Goal: Communication & Community: Ask a question

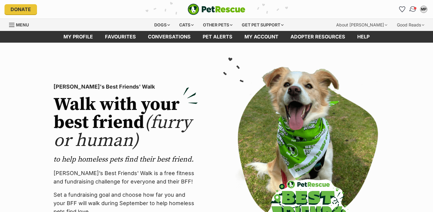
click at [415, 10] on img "Conversations" at bounding box center [413, 9] width 8 height 8
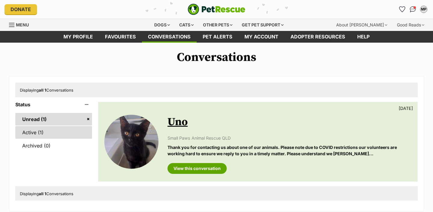
click at [57, 135] on link "Active (1)" at bounding box center [53, 132] width 77 height 13
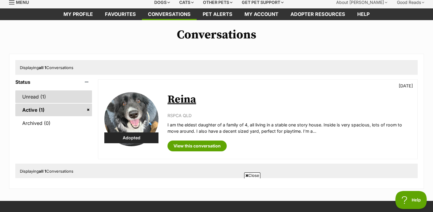
click at [52, 99] on link "Unread (1)" at bounding box center [53, 97] width 77 height 13
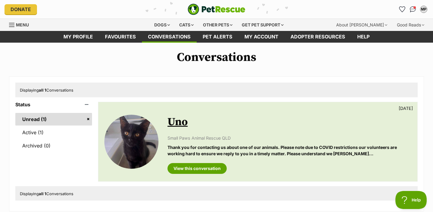
click at [122, 131] on img at bounding box center [131, 142] width 54 height 54
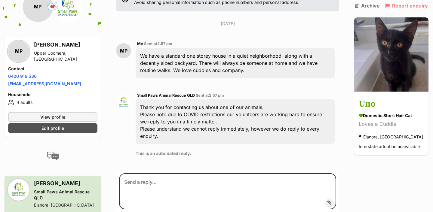
scroll to position [35, 0]
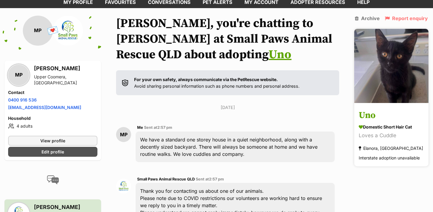
click at [363, 114] on h3 "Uno" at bounding box center [391, 116] width 65 height 14
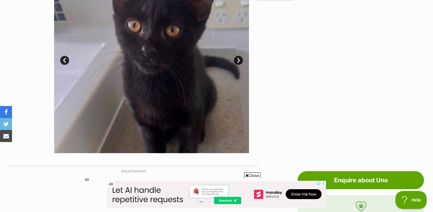
scroll to position [167, 0]
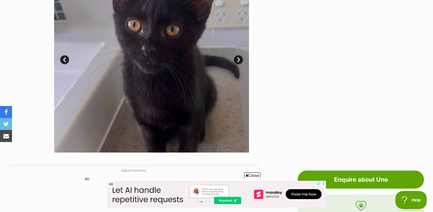
click at [238, 57] on link "Next" at bounding box center [238, 59] width 9 height 9
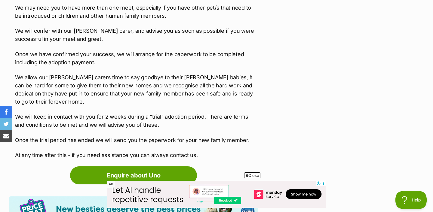
scroll to position [951, 0]
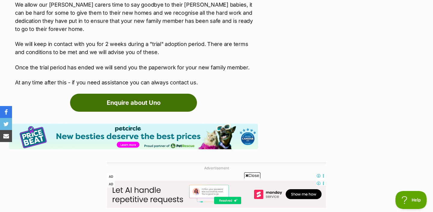
click at [181, 94] on link "Enquire about Uno" at bounding box center [133, 103] width 127 height 18
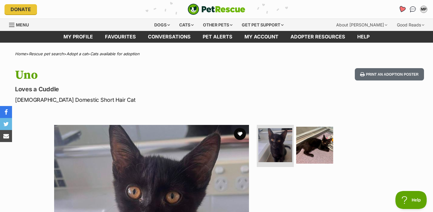
click at [400, 9] on icon "Favourites" at bounding box center [402, 9] width 7 height 7
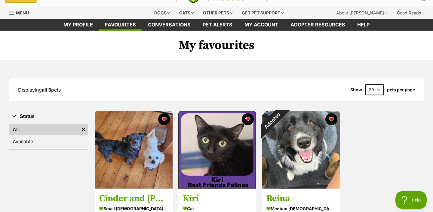
scroll to position [13, 0]
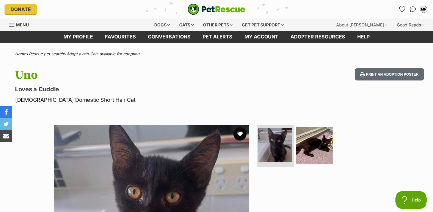
click at [241, 134] on button "favourite" at bounding box center [239, 134] width 13 height 13
click at [400, 9] on icon "Favourites" at bounding box center [402, 9] width 7 height 7
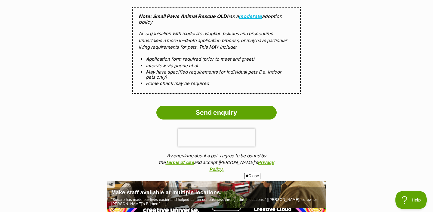
scroll to position [575, 0]
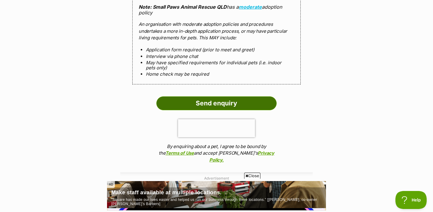
click at [165, 107] on input "Send enquiry" at bounding box center [216, 104] width 120 height 14
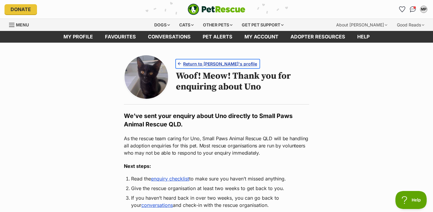
click at [201, 65] on span "Return to Uno's profile" at bounding box center [220, 64] width 74 height 6
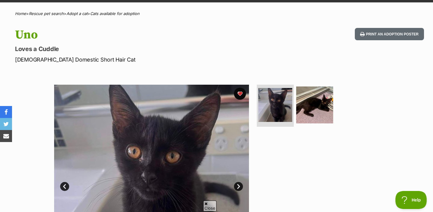
scroll to position [41, 0]
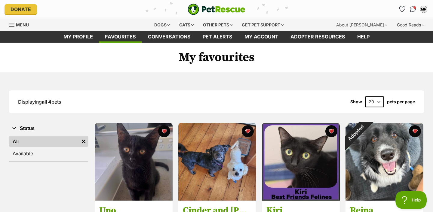
click at [203, 8] on img "PetRescue" at bounding box center [217, 9] width 58 height 11
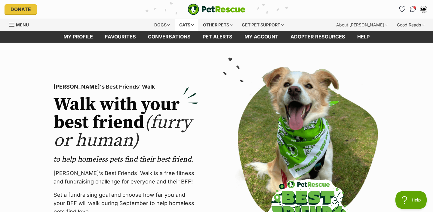
click at [183, 26] on div "Cats" at bounding box center [186, 25] width 23 height 12
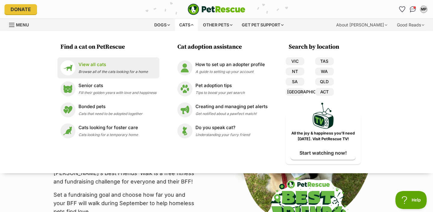
click at [101, 72] on span "Browse all of the cats looking for a home" at bounding box center [113, 71] width 69 height 5
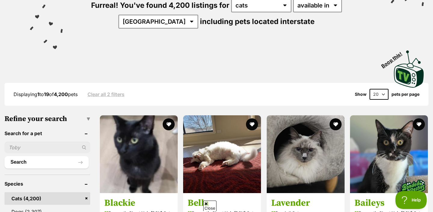
scroll to position [117, 0]
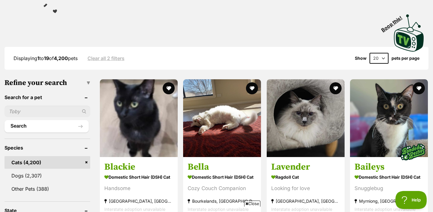
click at [56, 109] on input "text" at bounding box center [48, 111] width 86 height 11
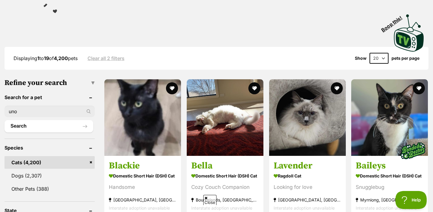
scroll to position [0, 0]
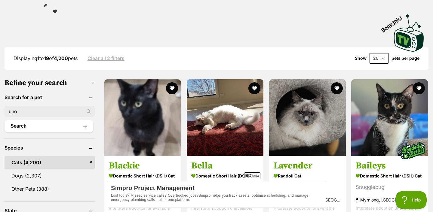
type input "uno"
click at [5, 120] on button "Search" at bounding box center [49, 126] width 89 height 12
